Goal: Book appointment/travel/reservation

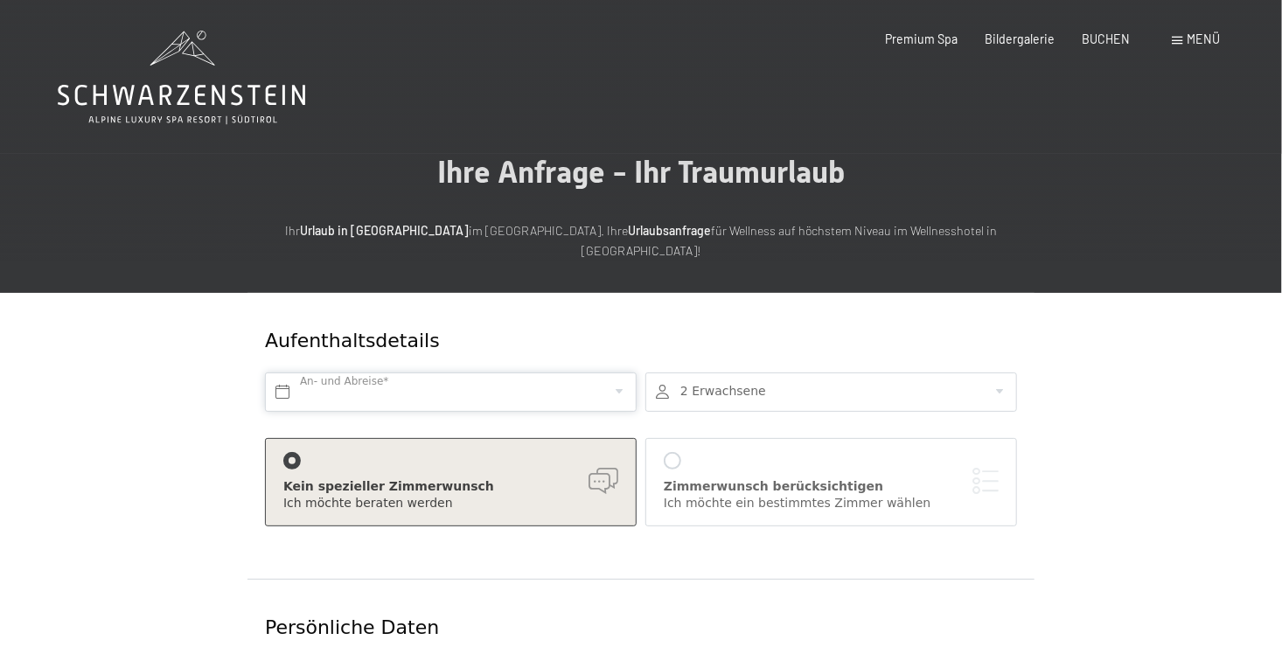
click at [377, 372] on input "text" at bounding box center [451, 391] width 372 height 39
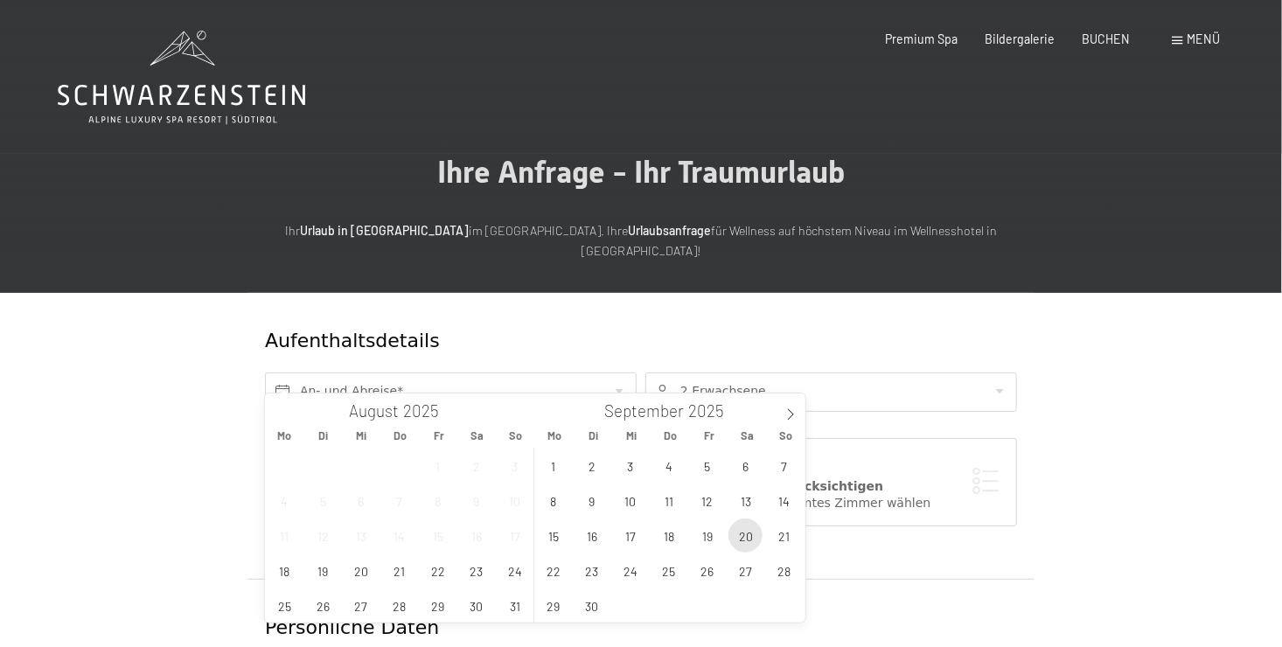
click at [754, 538] on span "20" at bounding box center [745, 535] width 34 height 34
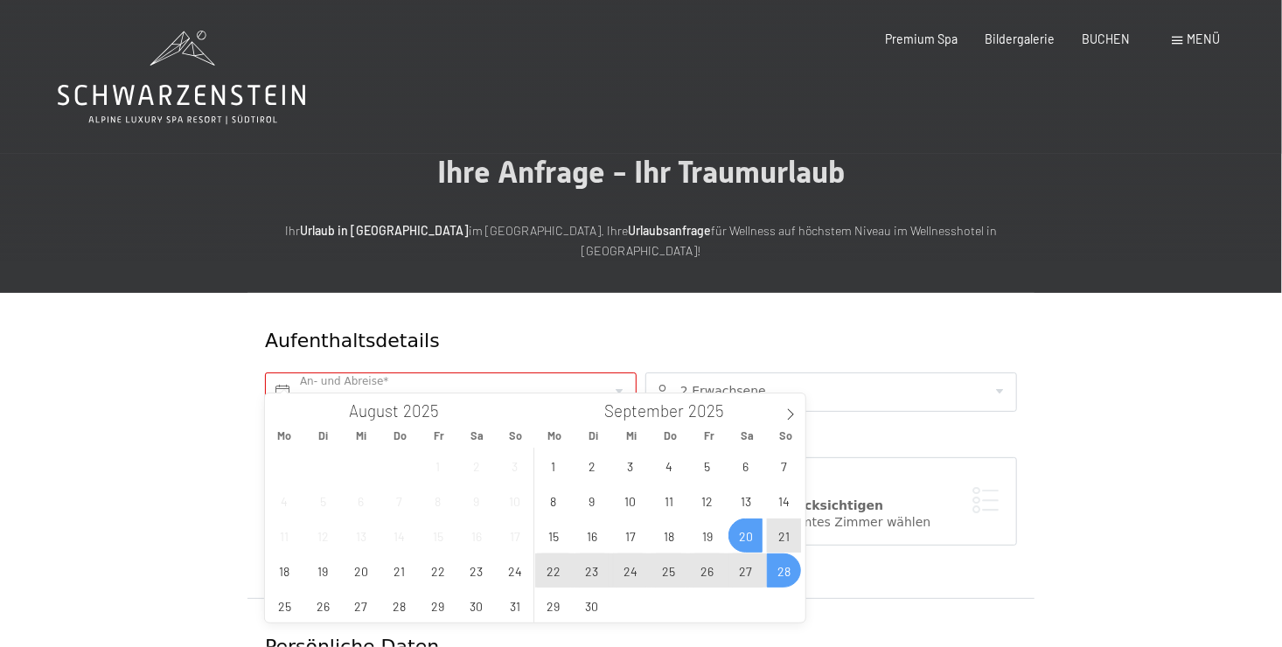
click at [781, 569] on span "28" at bounding box center [784, 570] width 34 height 34
type input "Sa. 20.09.2025 - So. 28.09.2025"
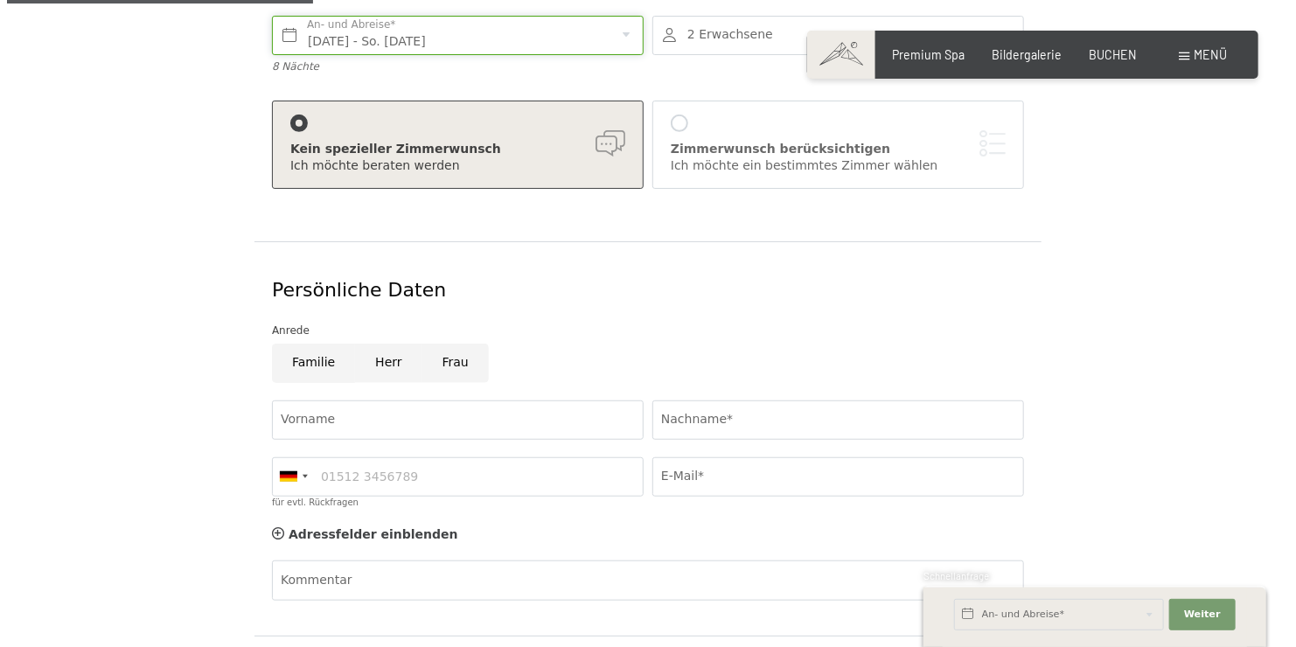
scroll to position [384, 0]
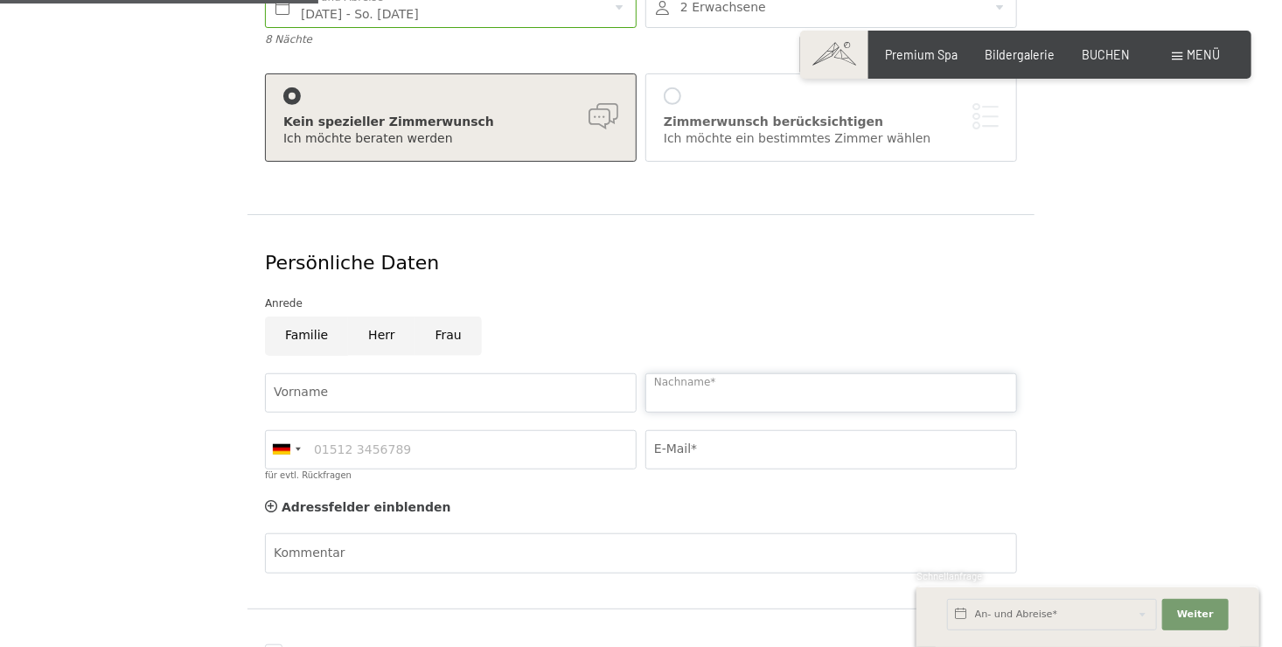
drag, startPoint x: 679, startPoint y: 366, endPoint x: 690, endPoint y: 379, distance: 16.1
click at [679, 373] on input "Nachname*" at bounding box center [831, 392] width 372 height 39
type input "Prof Dr Appelfeller"
type input "Wieland"
type input "05405809320"
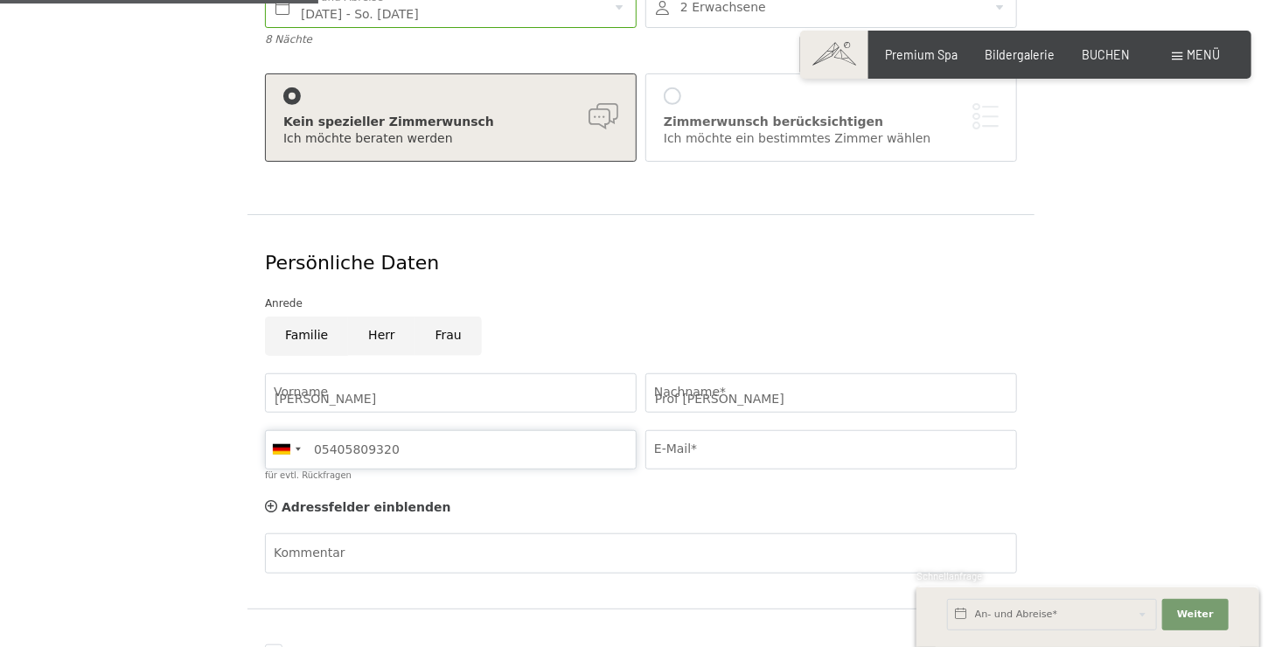
type input "wieland.appelfeller@osnanet.de"
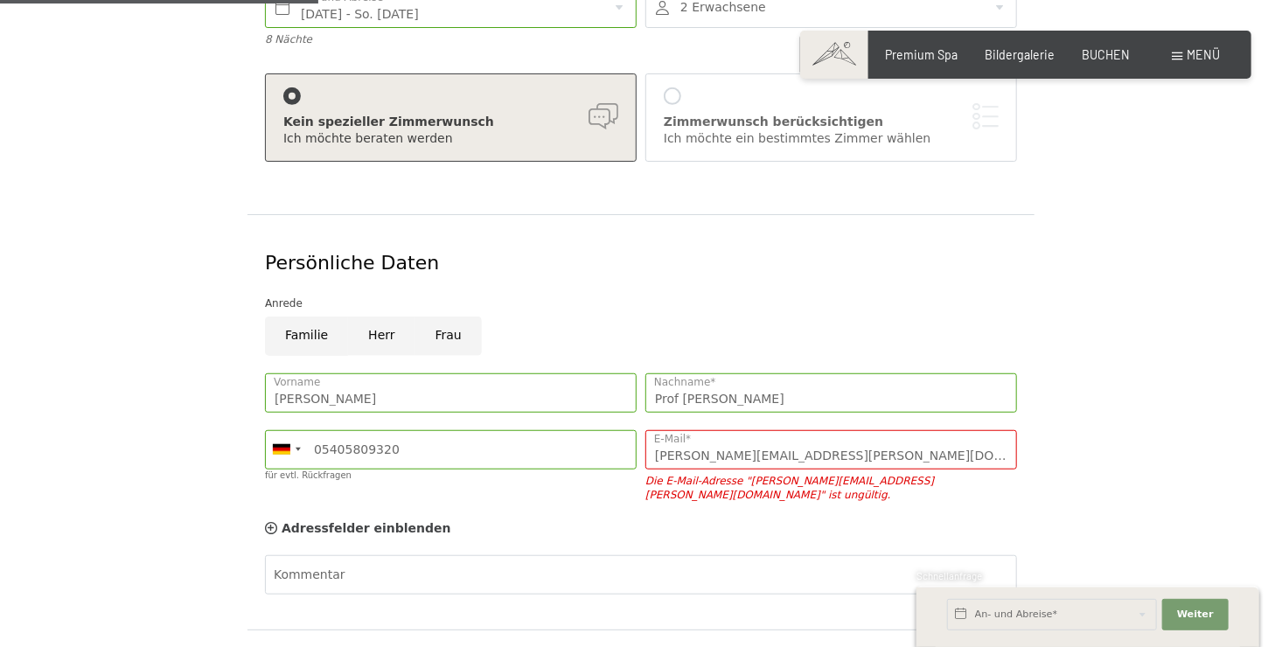
click at [1188, 56] on span "Menü" at bounding box center [1203, 54] width 33 height 15
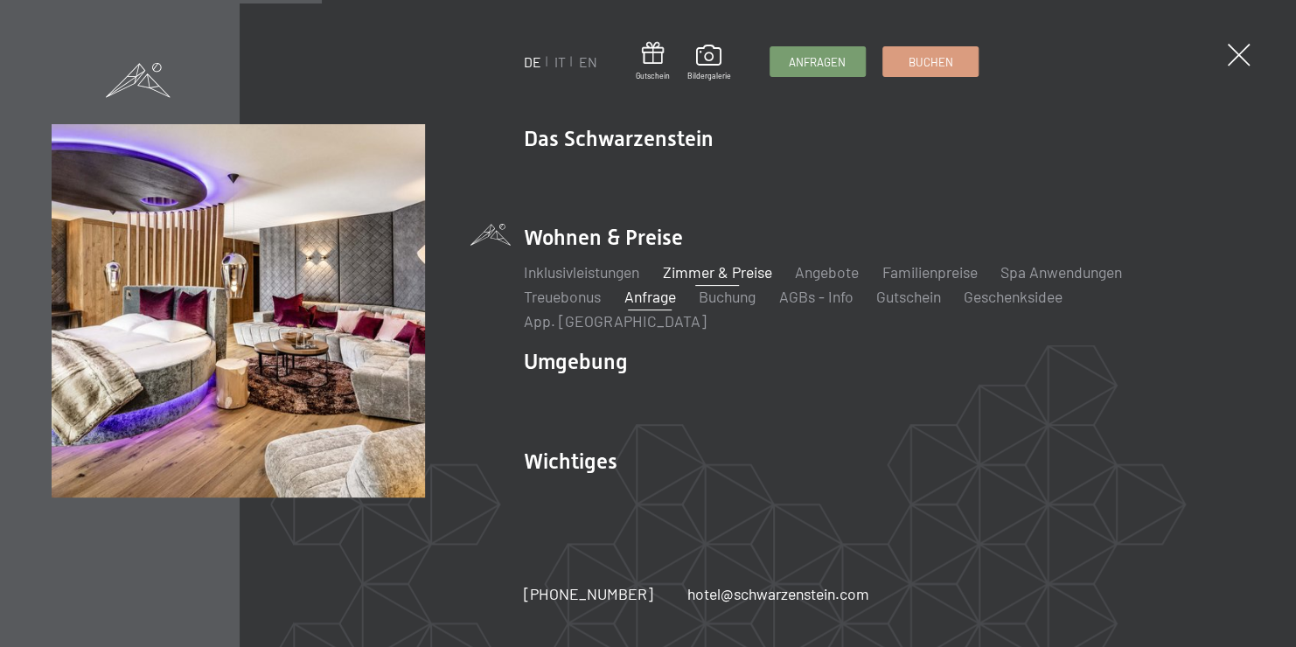
click at [744, 282] on link "Zimmer & Preise" at bounding box center [717, 271] width 109 height 19
